Goal: Task Accomplishment & Management: Manage account settings

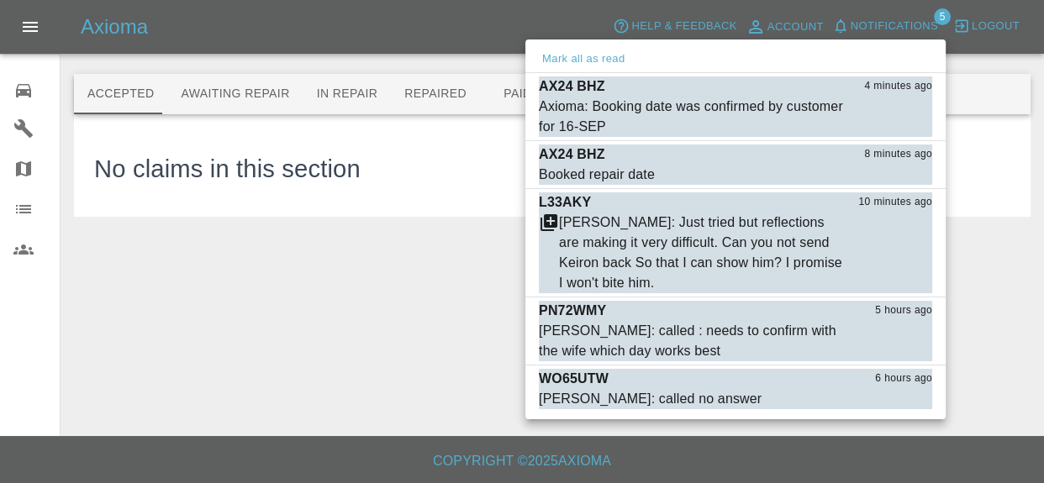
click at [423, 37] on div at bounding box center [522, 241] width 1044 height 483
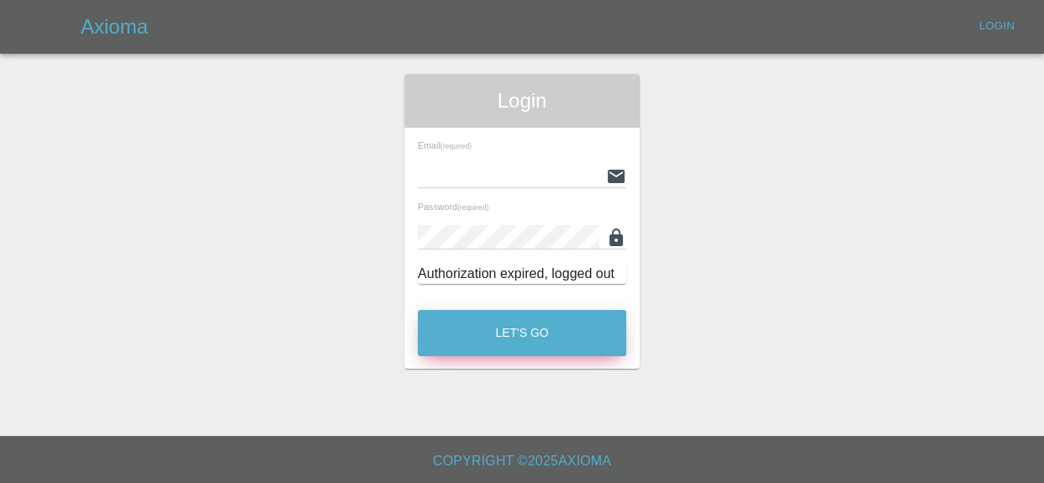
type input "[EMAIL_ADDRESS][DOMAIN_NAME]"
click at [578, 334] on button "Let's Go" at bounding box center [522, 333] width 208 height 46
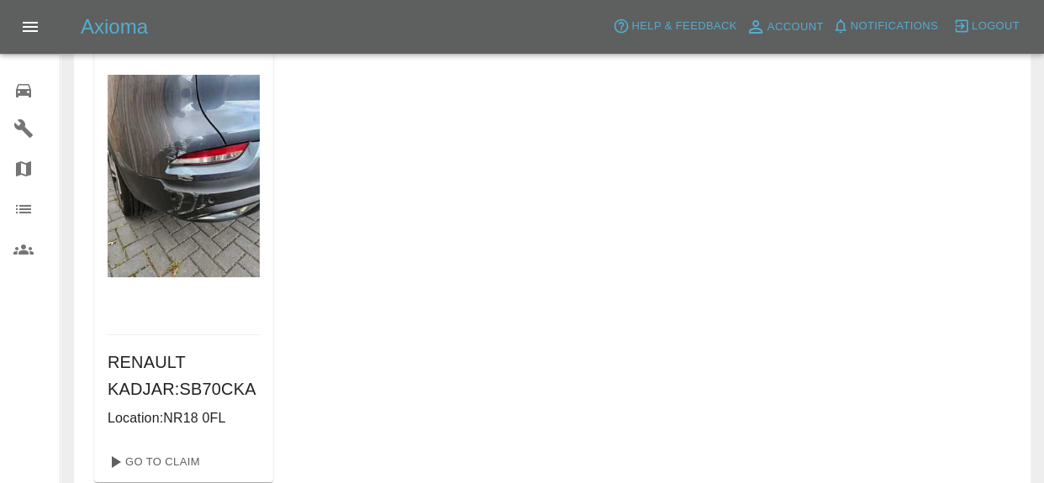
scroll to position [122, 0]
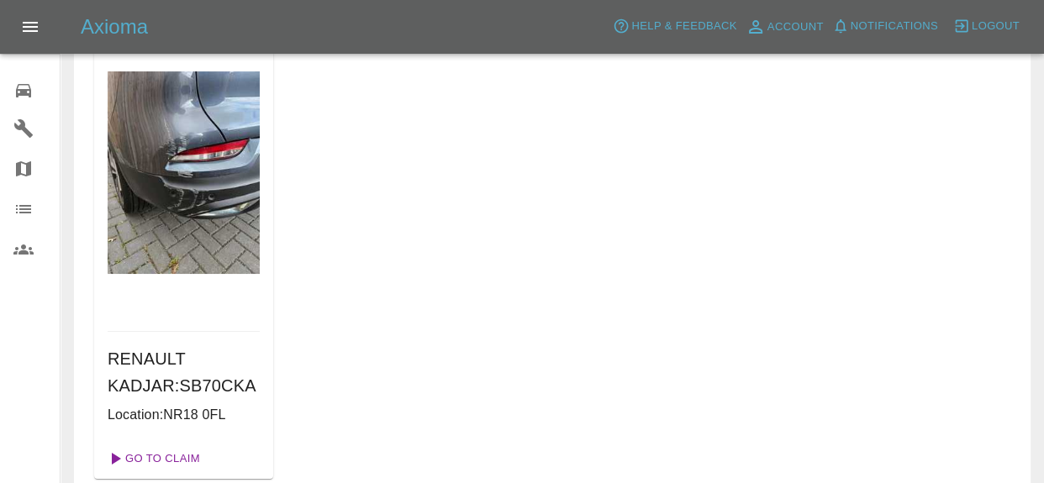
click at [189, 465] on link "Go To Claim" at bounding box center [152, 458] width 103 height 27
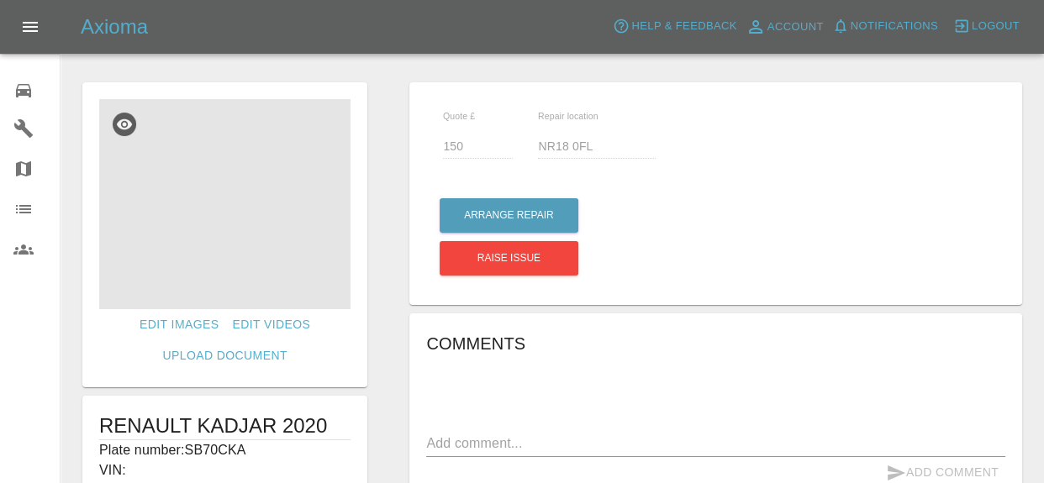
click at [216, 223] on img at bounding box center [224, 204] width 251 height 210
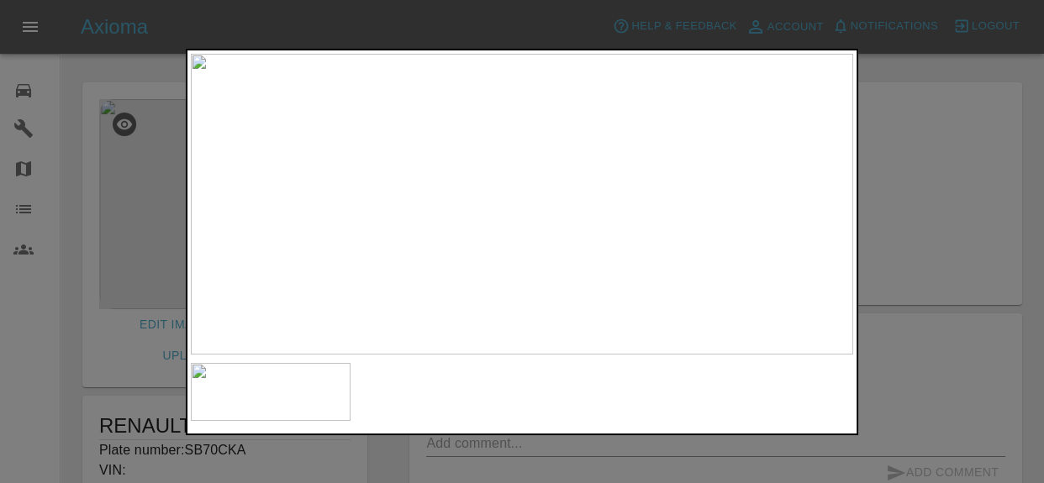
click at [549, 160] on img at bounding box center [522, 204] width 662 height 301
click at [545, 286] on img at bounding box center [439, 336] width 1986 height 903
click at [1041, 135] on div at bounding box center [522, 241] width 1044 height 483
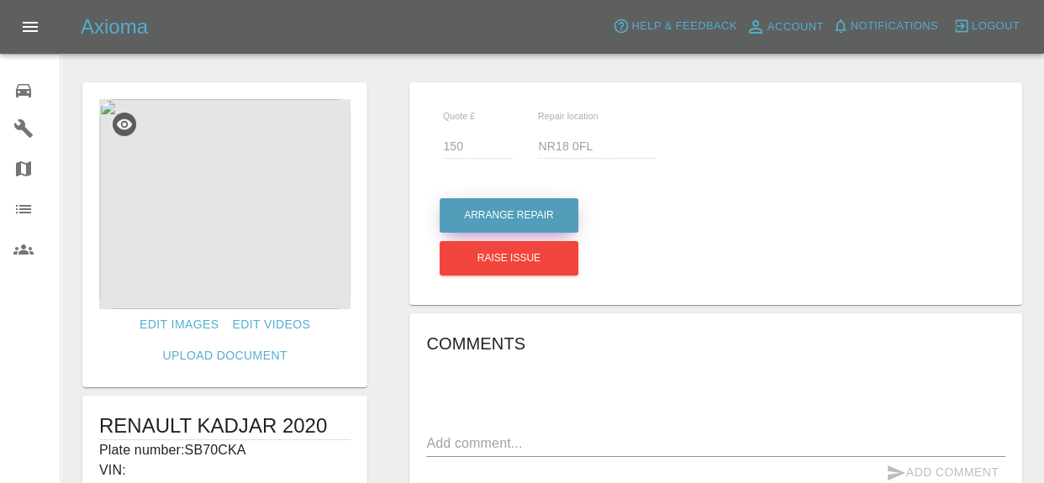
click at [542, 216] on button "Arrange Repair" at bounding box center [508, 215] width 139 height 34
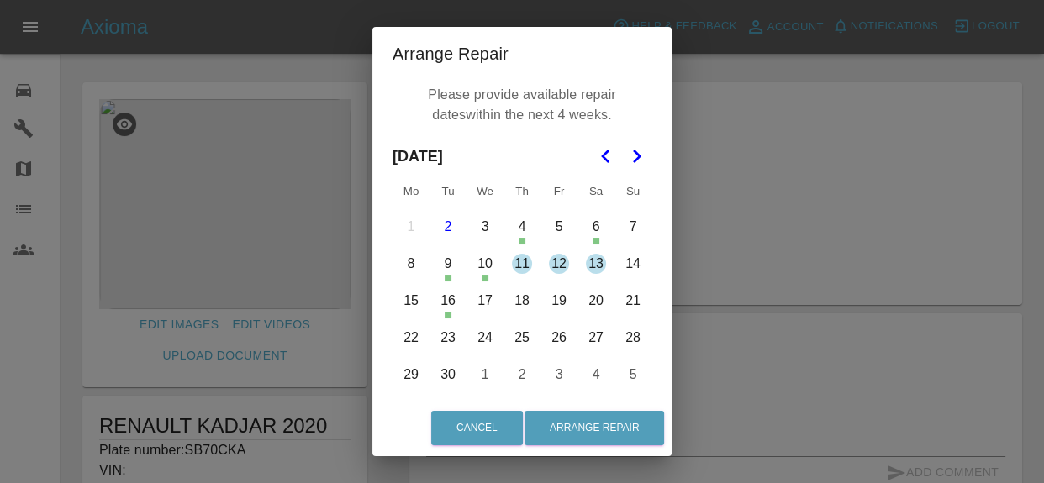
click at [508, 251] on button "11" at bounding box center [521, 263] width 35 height 35
click at [517, 264] on button "11" at bounding box center [521, 263] width 35 height 35
click at [564, 266] on button "12" at bounding box center [558, 263] width 35 height 35
click at [587, 262] on button "13" at bounding box center [595, 263] width 35 height 35
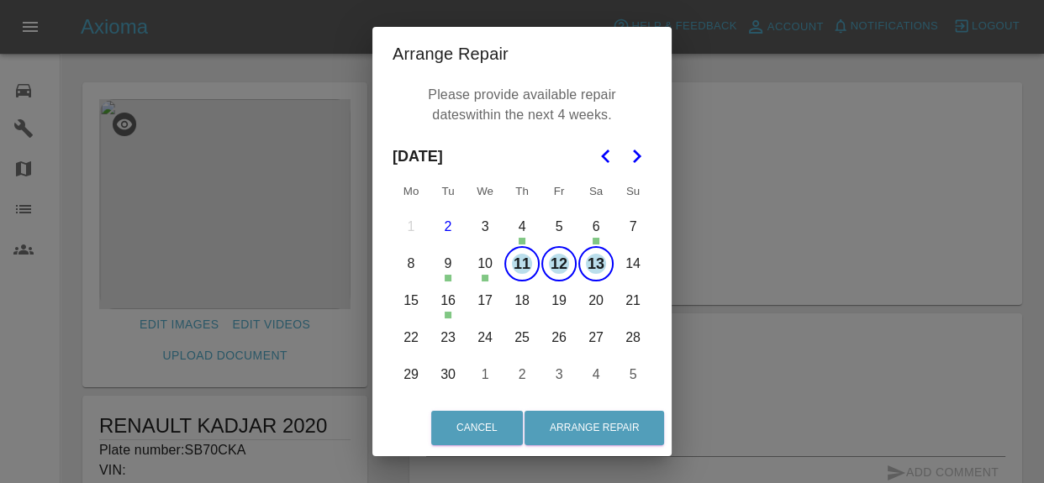
click at [634, 260] on button "14" at bounding box center [632, 263] width 35 height 35
click at [804, 334] on div "Arrange Repair Please provide available repair dates within the next 4 weeks. […" at bounding box center [522, 241] width 1044 height 483
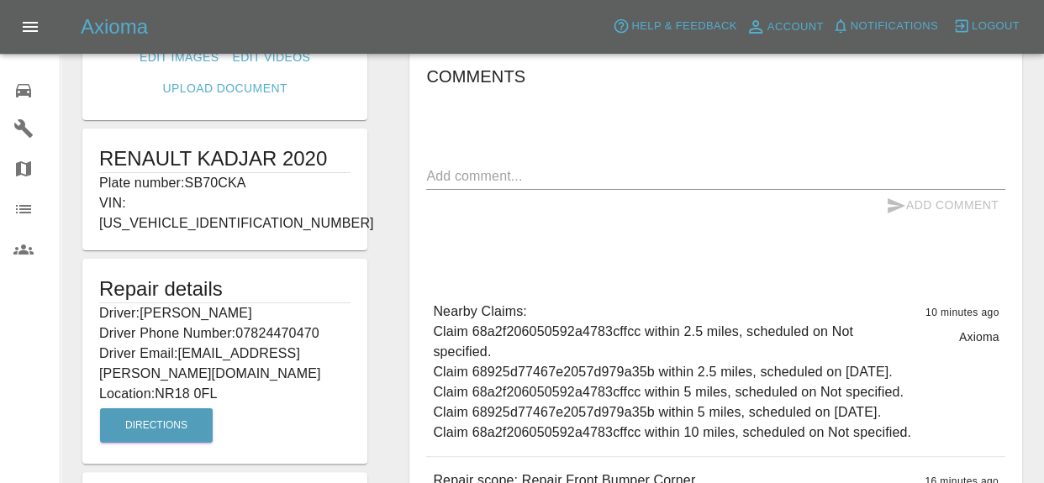
scroll to position [305, 0]
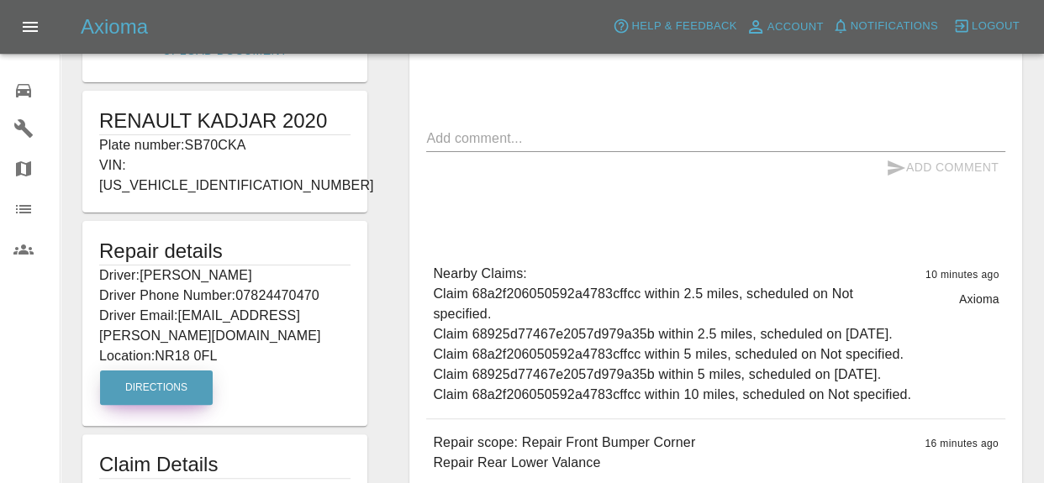
click at [183, 371] on button "Directions" at bounding box center [156, 388] width 113 height 34
click at [176, 381] on button "Directions" at bounding box center [156, 388] width 113 height 34
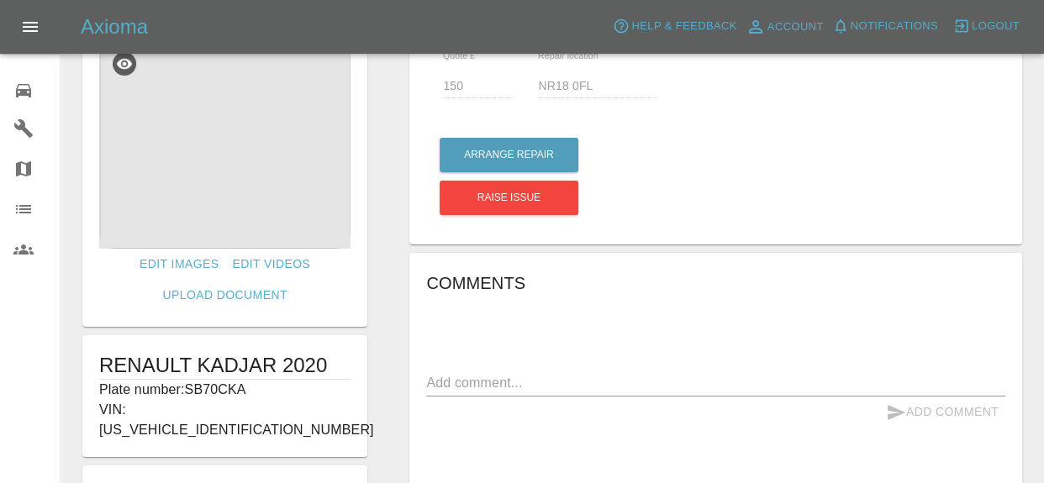
scroll to position [30, 0]
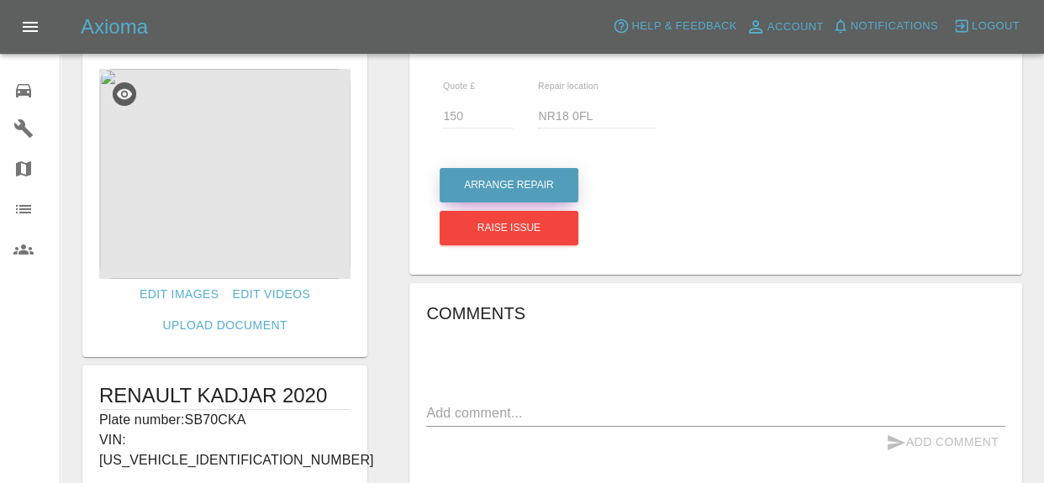
click at [475, 192] on button "Arrange Repair" at bounding box center [508, 185] width 139 height 34
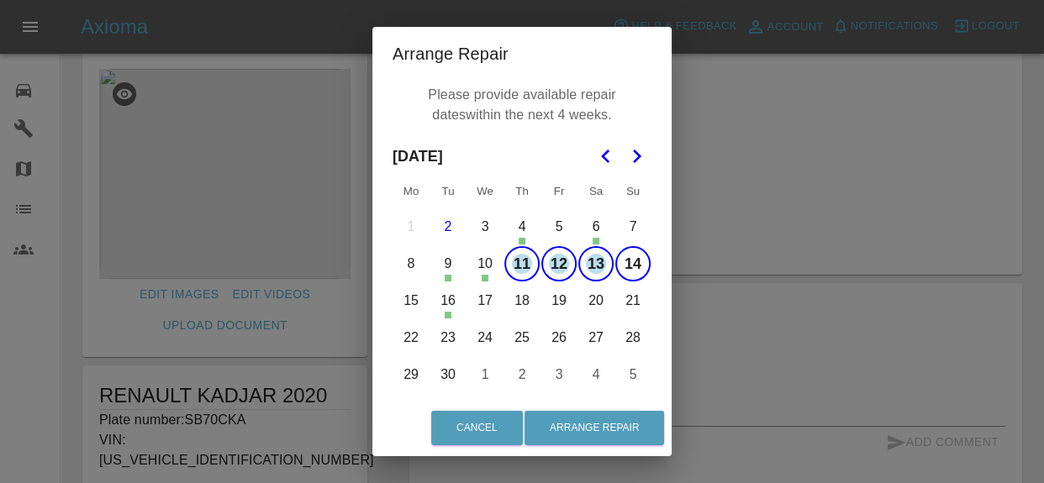
click at [632, 273] on button "14" at bounding box center [632, 263] width 35 height 35
click at [593, 443] on button "Arrange Repair" at bounding box center [593, 428] width 139 height 34
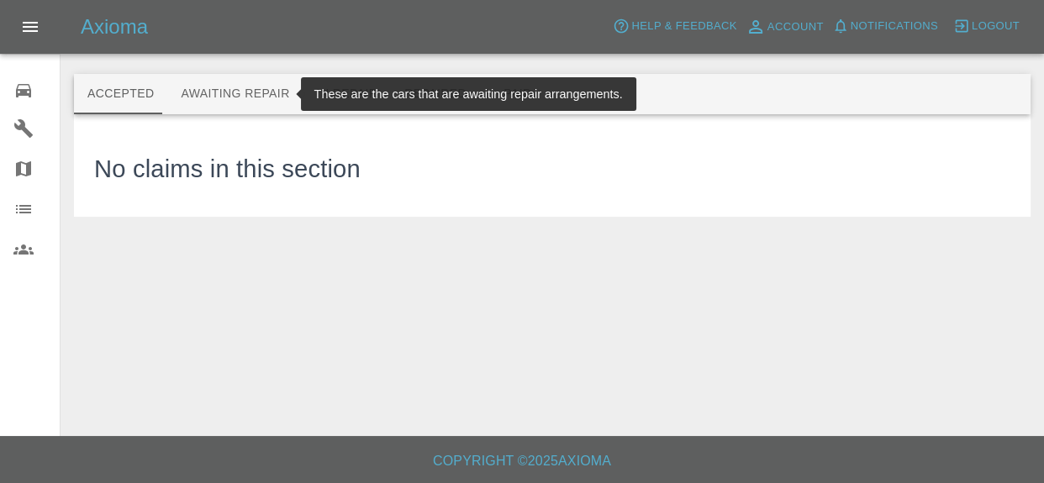
click at [271, 107] on button "Awaiting Repair" at bounding box center [234, 94] width 135 height 40
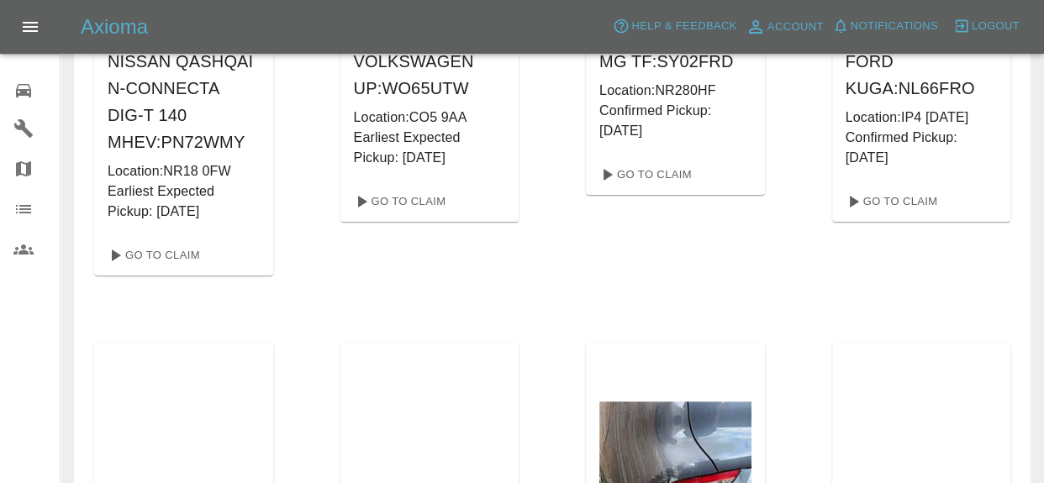
scroll to position [336, 0]
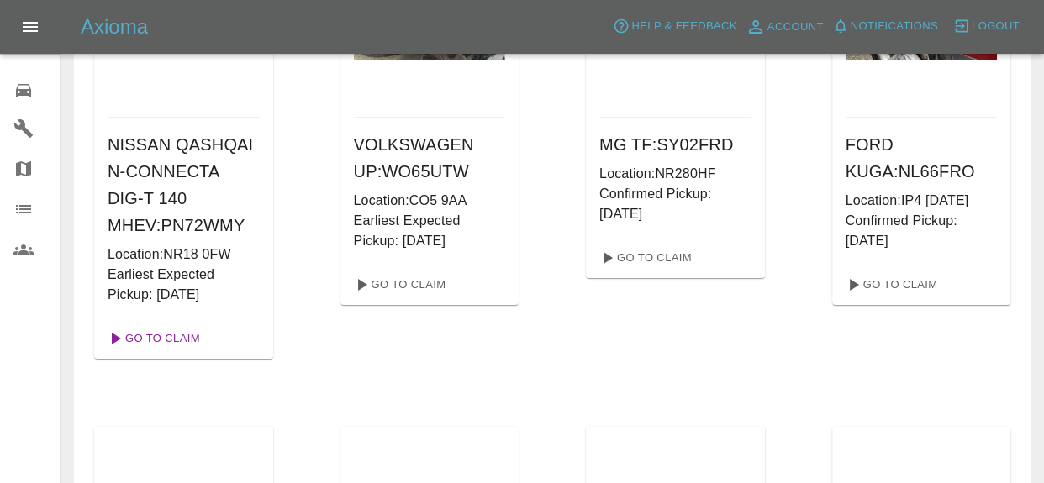
click at [187, 337] on link "Go To Claim" at bounding box center [152, 338] width 103 height 27
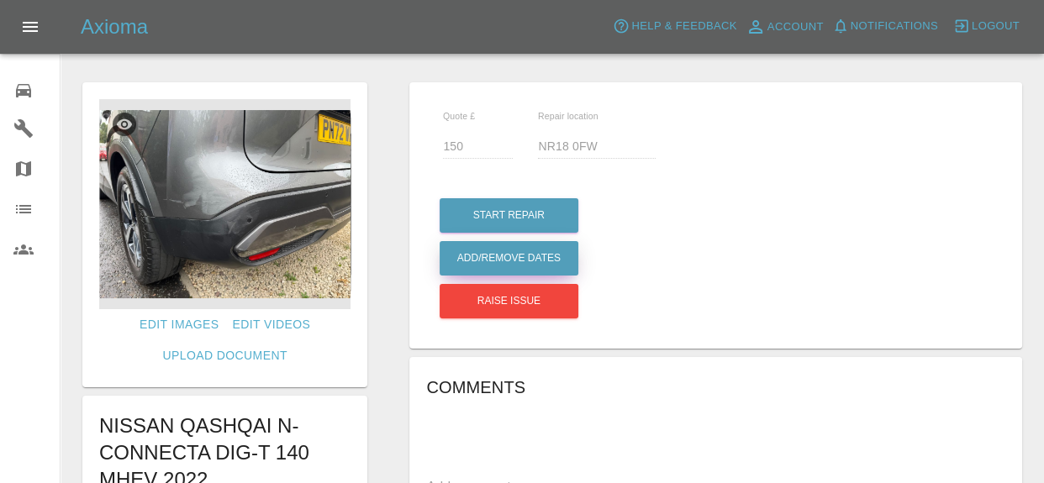
click at [550, 233] on button "Add/Remove Dates" at bounding box center [508, 215] width 139 height 34
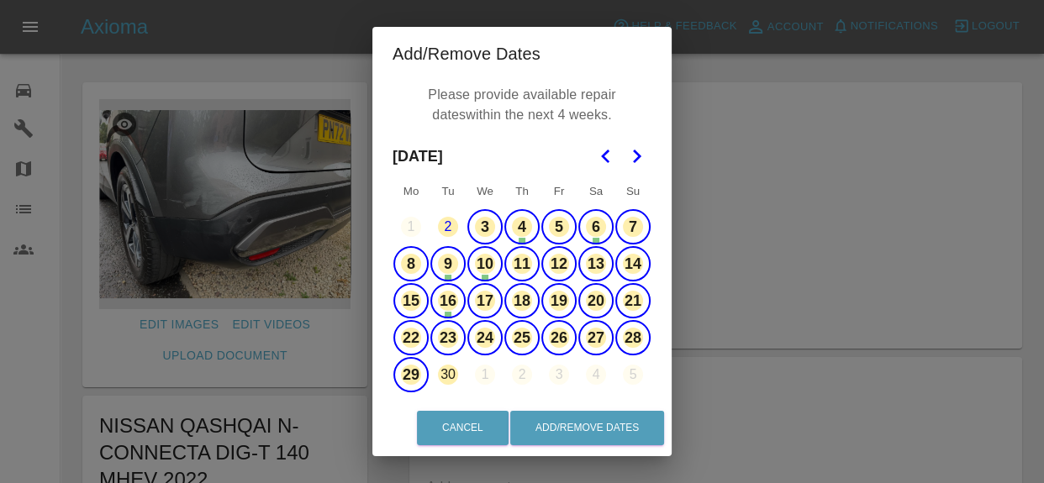
click at [495, 218] on button "3" at bounding box center [484, 226] width 35 height 35
click at [536, 218] on button "4" at bounding box center [521, 226] width 35 height 35
click at [484, 258] on button "10" at bounding box center [484, 263] width 35 height 35
click at [449, 263] on button "9" at bounding box center [447, 263] width 35 height 35
click at [622, 219] on button "7" at bounding box center [632, 226] width 35 height 35
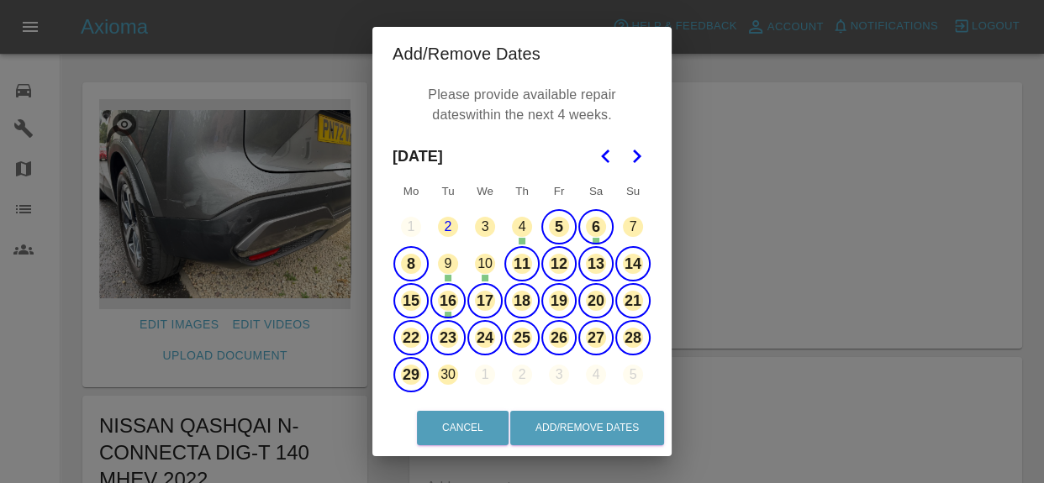
click at [586, 231] on button "6" at bounding box center [595, 226] width 35 height 35
click at [450, 297] on button "16" at bounding box center [447, 300] width 35 height 35
click at [579, 420] on button "Add/Remove Dates" at bounding box center [587, 428] width 154 height 34
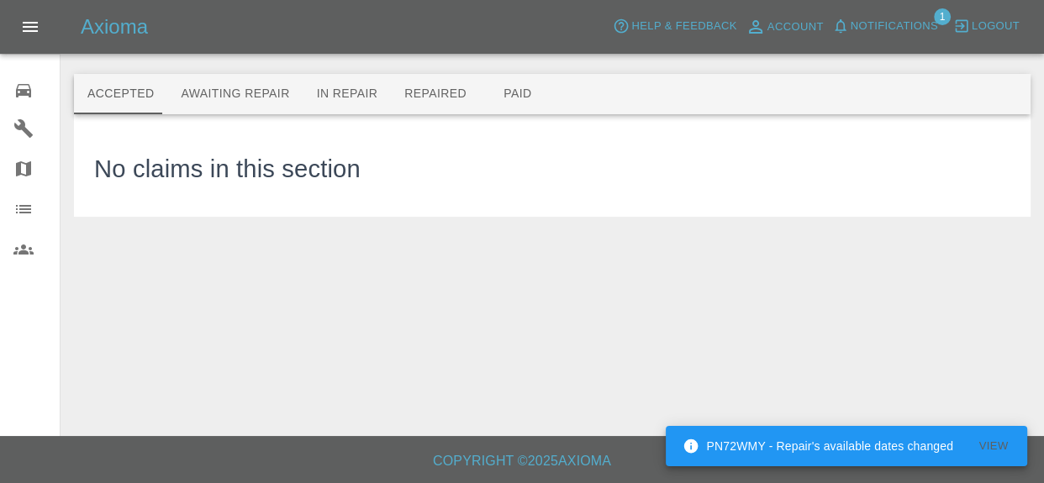
click at [906, 26] on span "Notifications" at bounding box center [893, 26] width 87 height 19
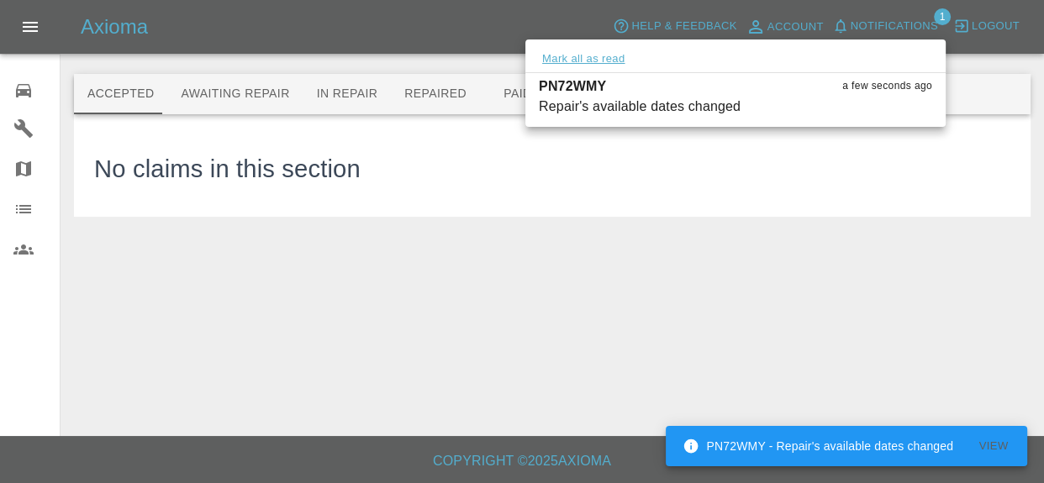
click at [605, 52] on button "Mark all as read" at bounding box center [583, 59] width 89 height 19
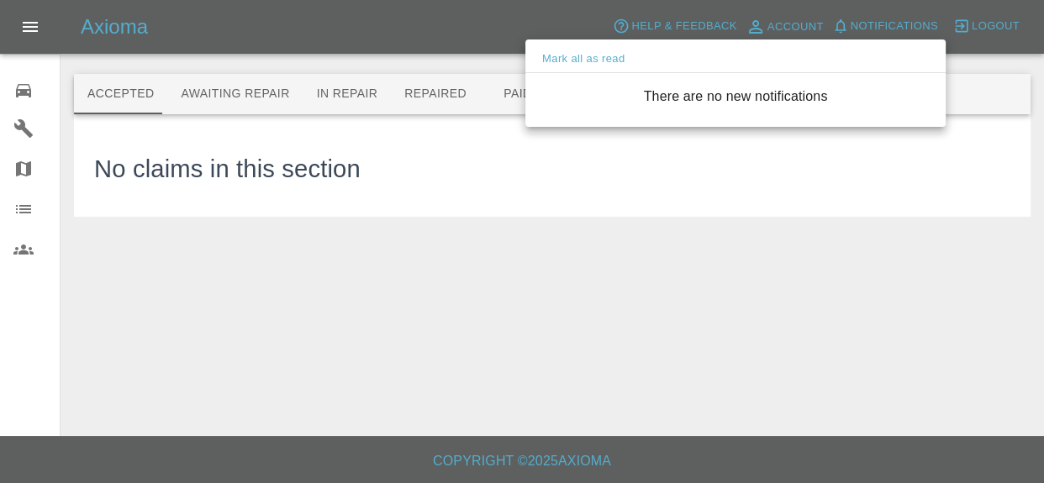
click at [333, 29] on div at bounding box center [522, 241] width 1044 height 483
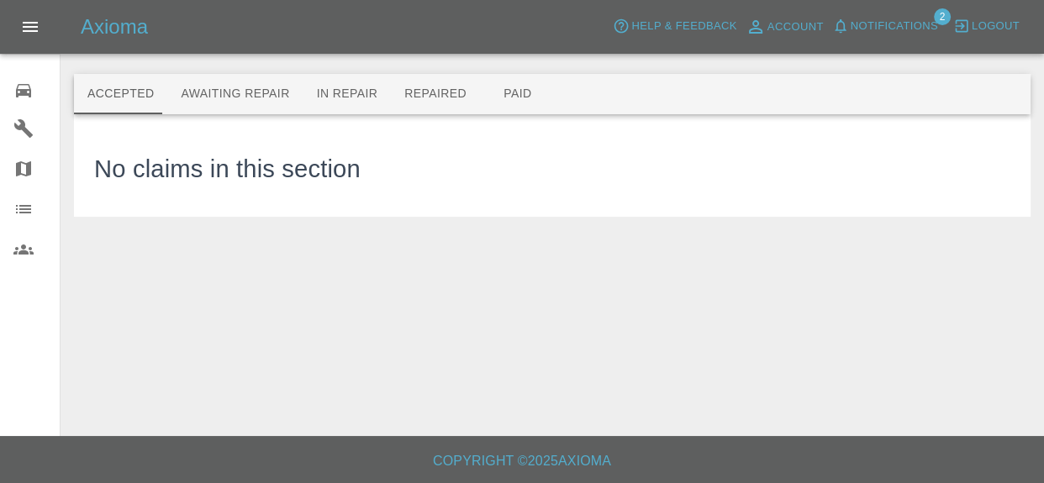
click at [912, 37] on button "Notifications" at bounding box center [885, 26] width 114 height 26
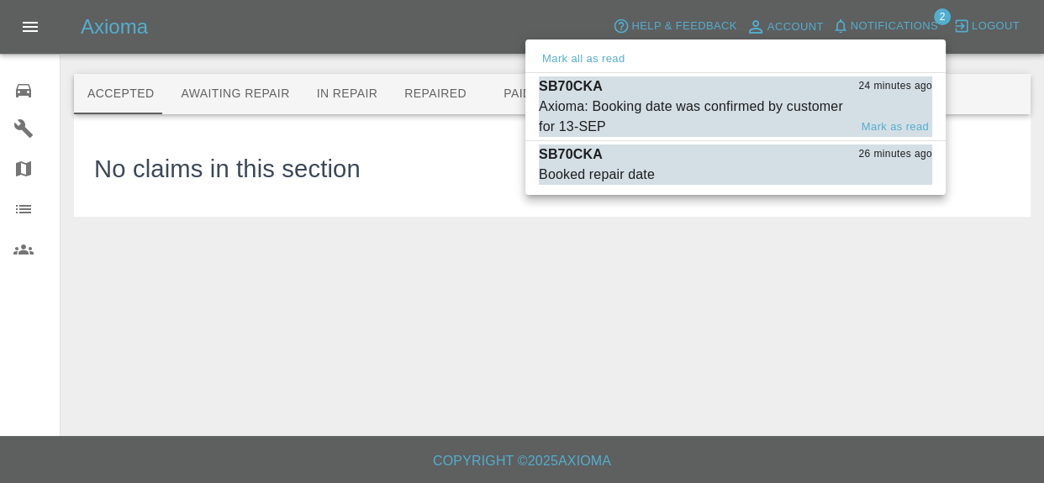
click at [684, 100] on div "Axioma: Booking date was confirmed by customer for 13-SEP" at bounding box center [693, 117] width 309 height 40
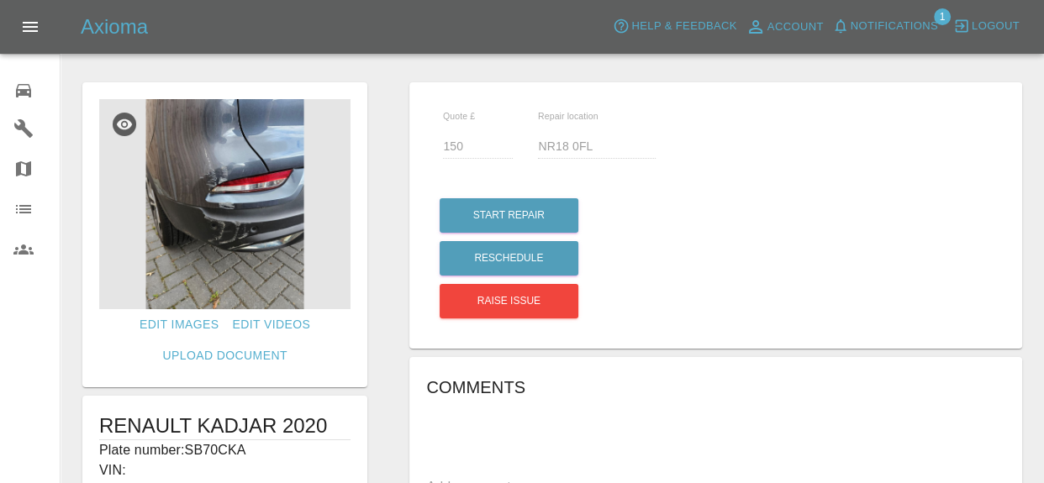
click at [131, 23] on h5 "Axioma" at bounding box center [114, 26] width 67 height 27
